Goal: Navigation & Orientation: Find specific page/section

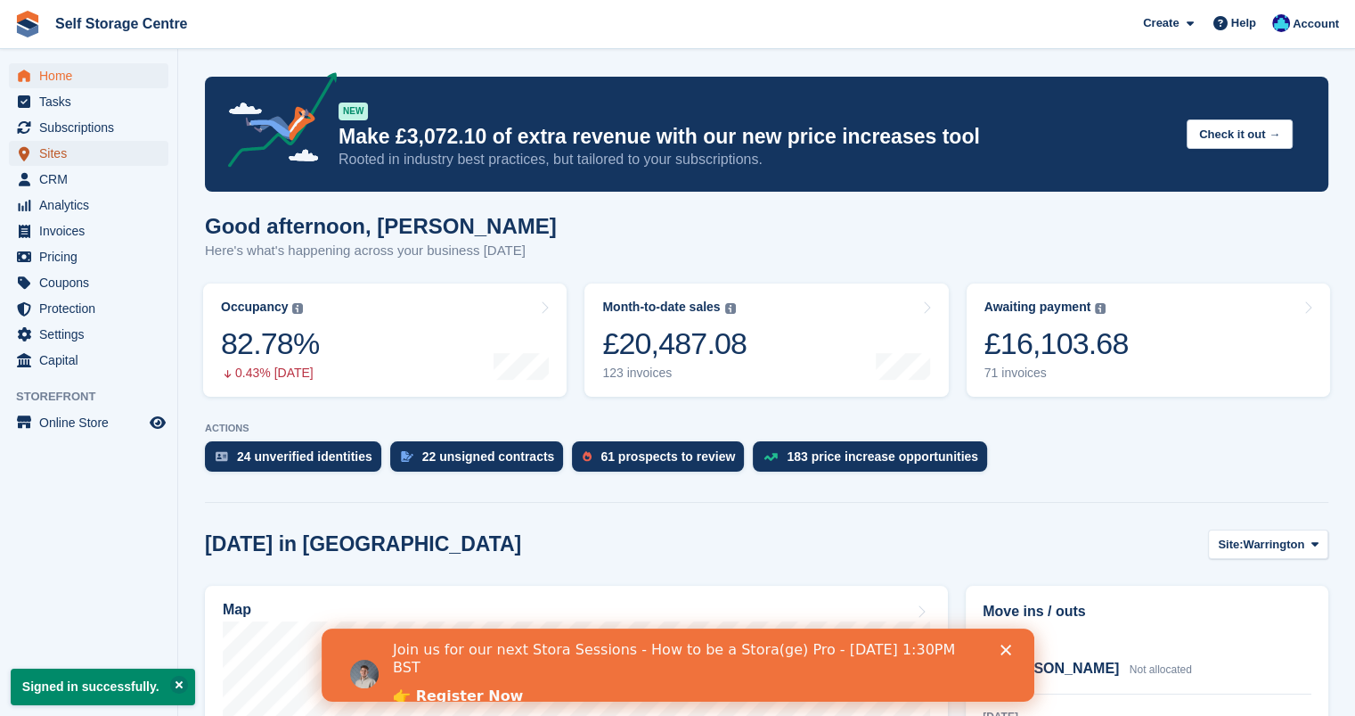
click at [57, 149] on span "Sites" at bounding box center [92, 153] width 107 height 25
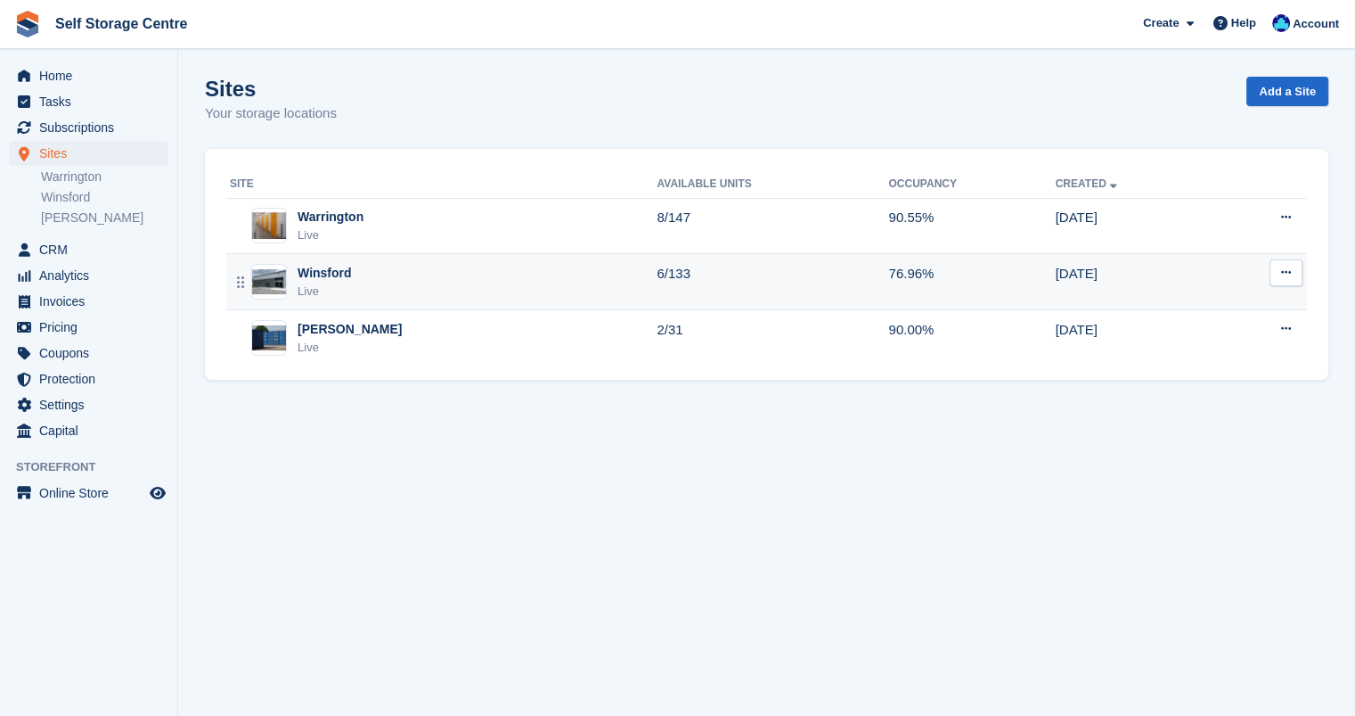
click at [321, 268] on div "Winsford" at bounding box center [325, 273] width 54 height 19
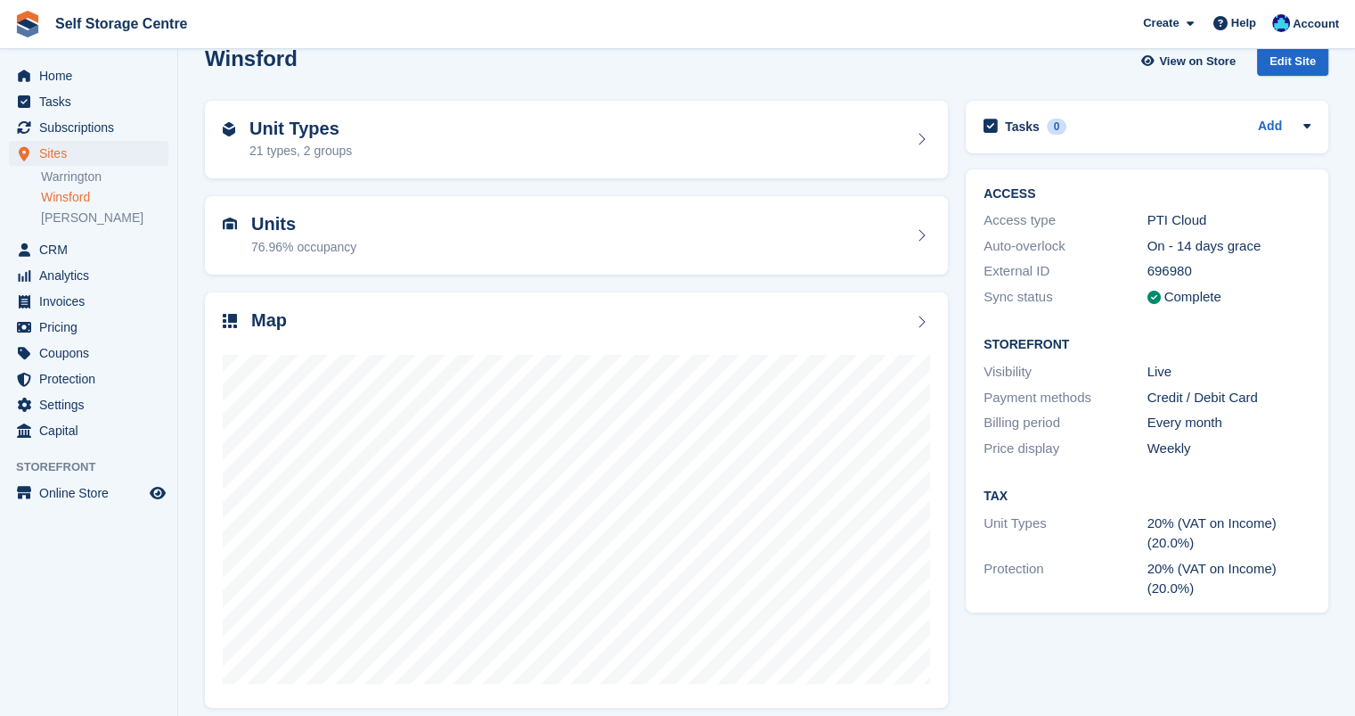
scroll to position [44, 0]
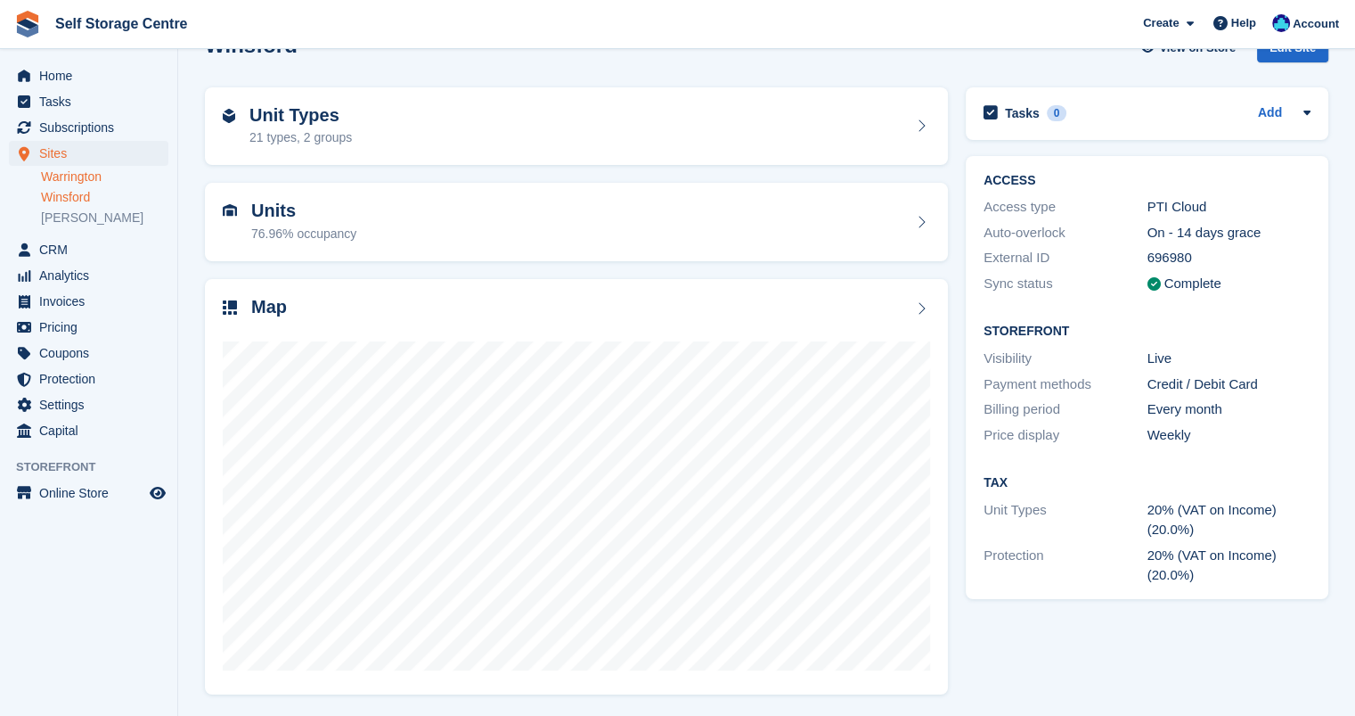
click at [78, 173] on link "Warrington" at bounding box center [104, 176] width 127 height 17
